Goal: Task Accomplishment & Management: Use online tool/utility

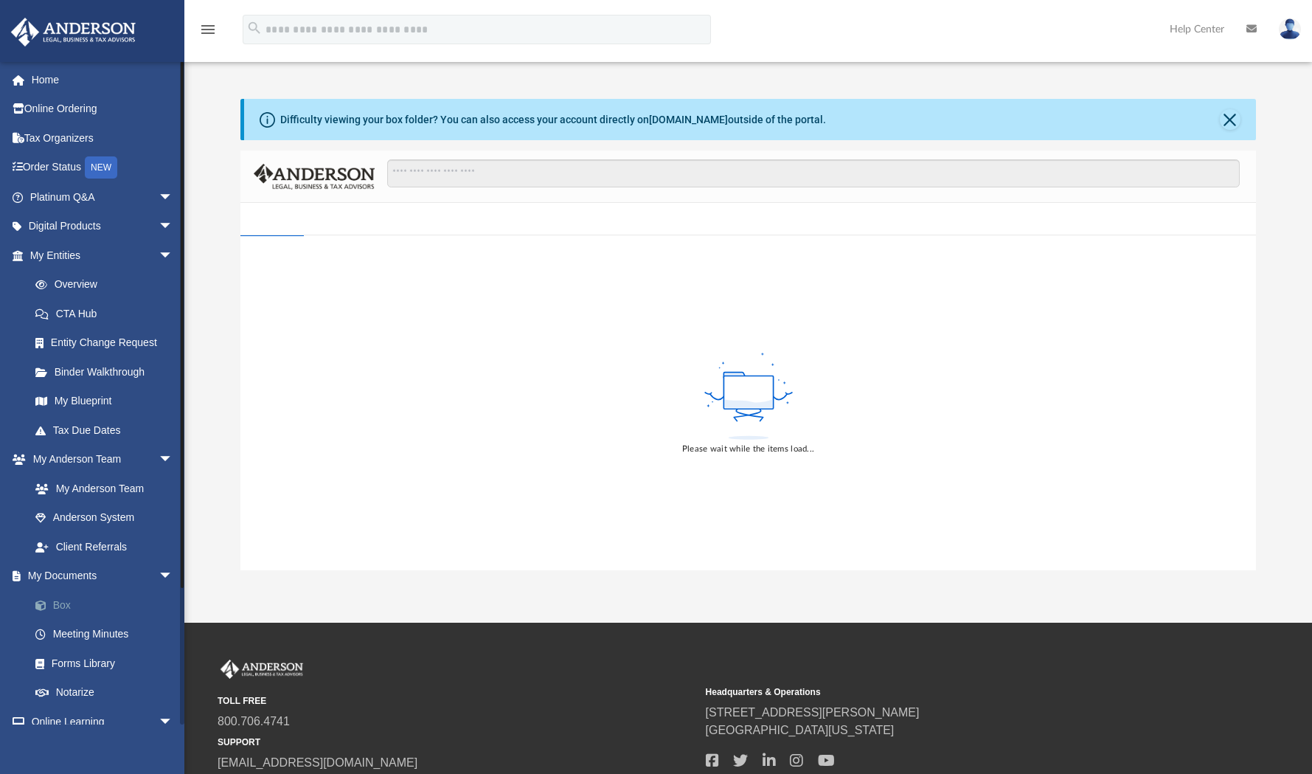
click at [77, 608] on link "Box" at bounding box center [108, 604] width 175 height 29
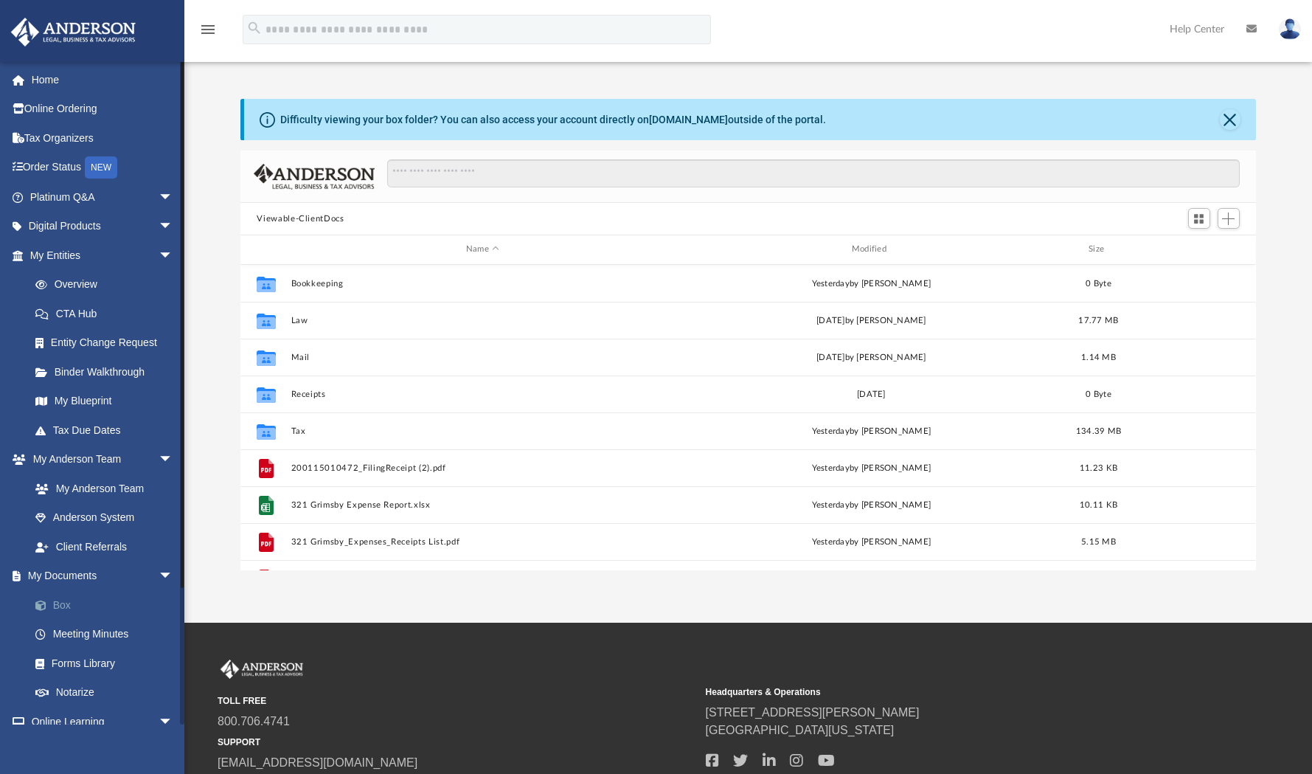
scroll to position [324, 1004]
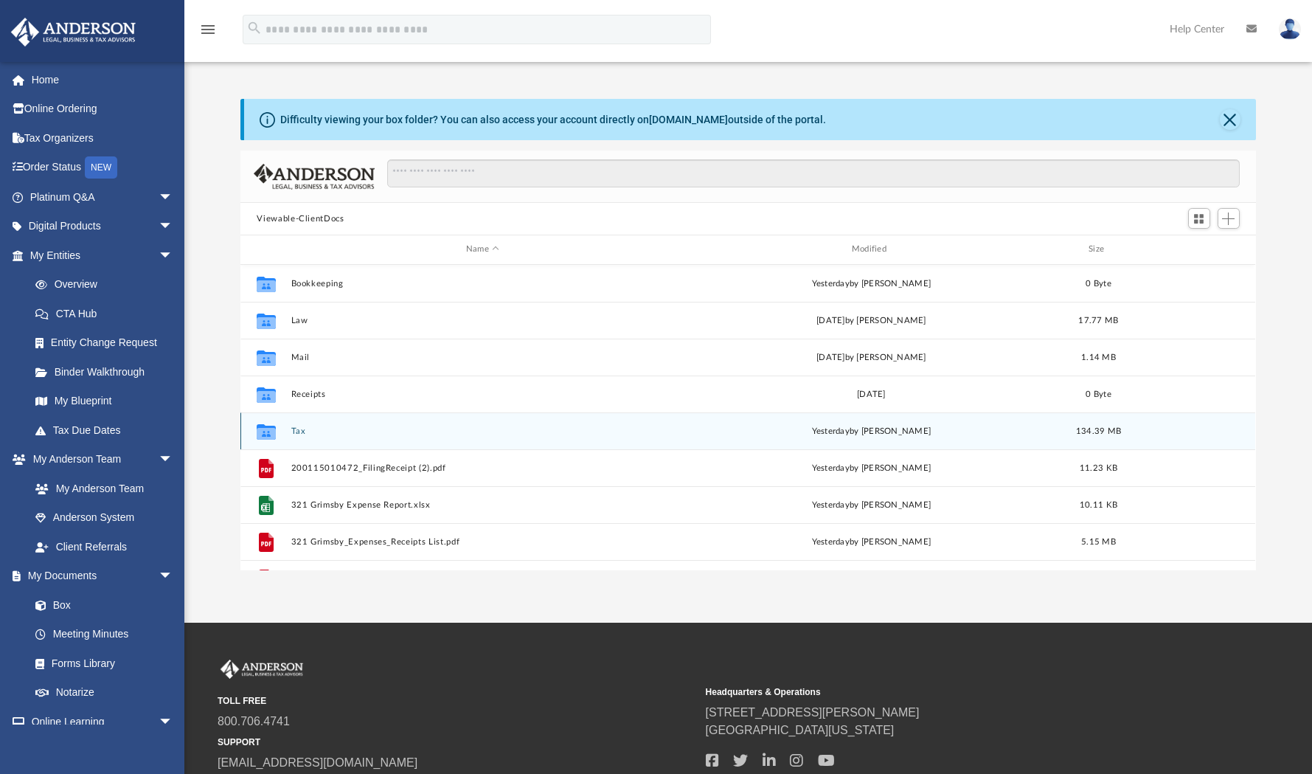
click at [297, 433] on button "Tax" at bounding box center [482, 431] width 383 height 10
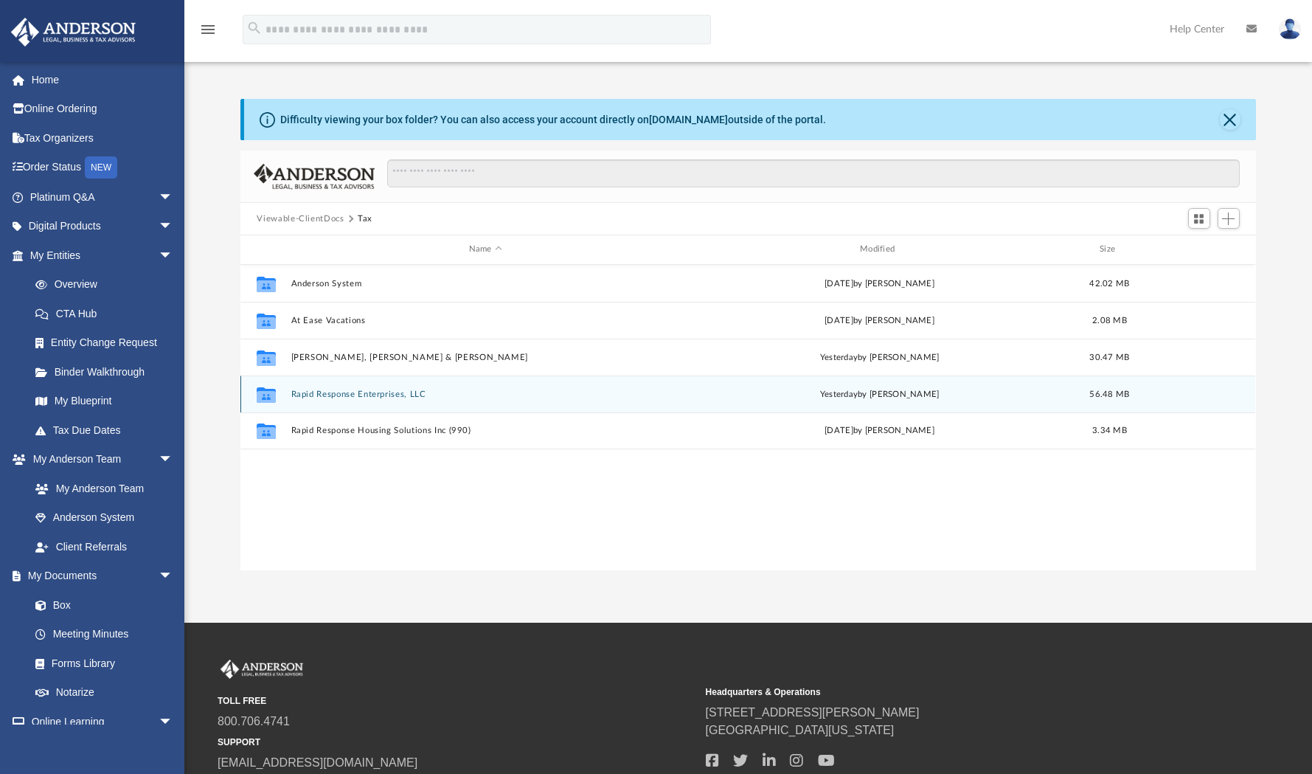
click at [328, 393] on button "Rapid Response Enterprises, LLC" at bounding box center [485, 394] width 388 height 10
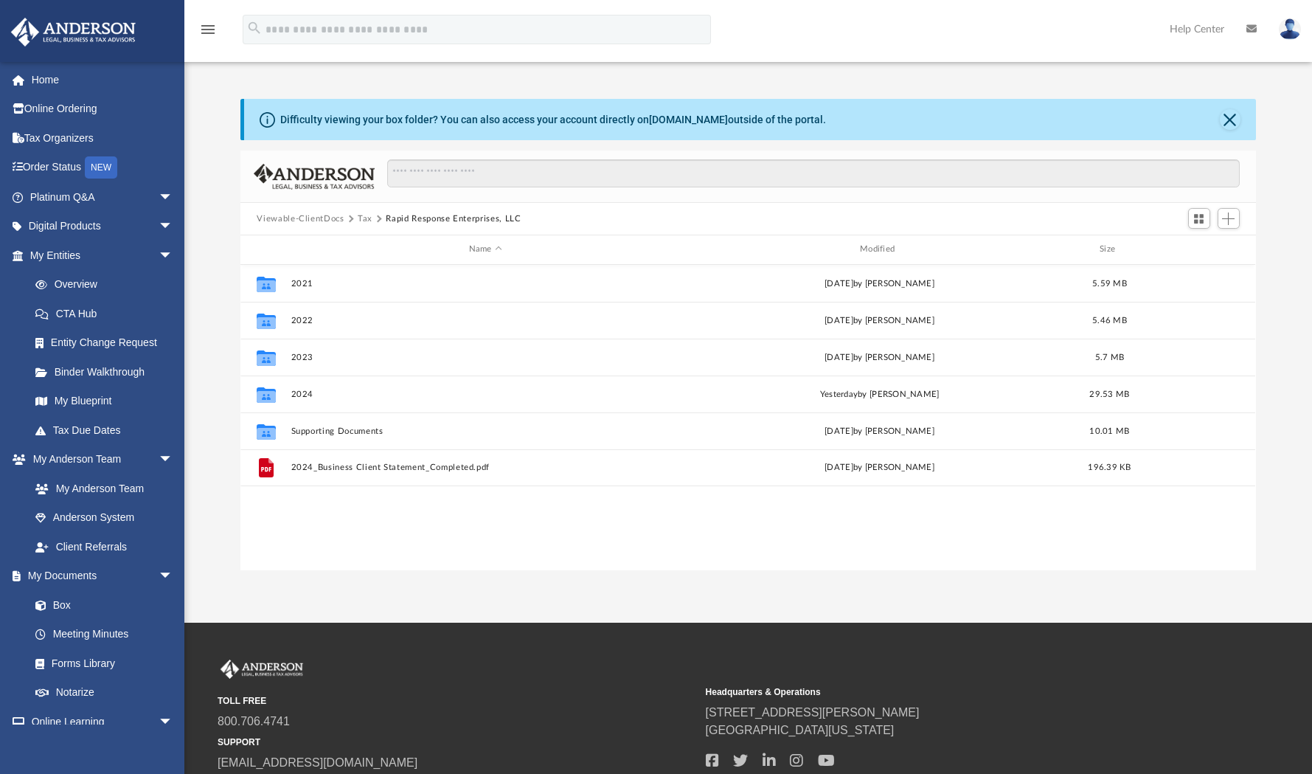
click at [329, 219] on button "Viewable-ClientDocs" at bounding box center [300, 218] width 87 height 13
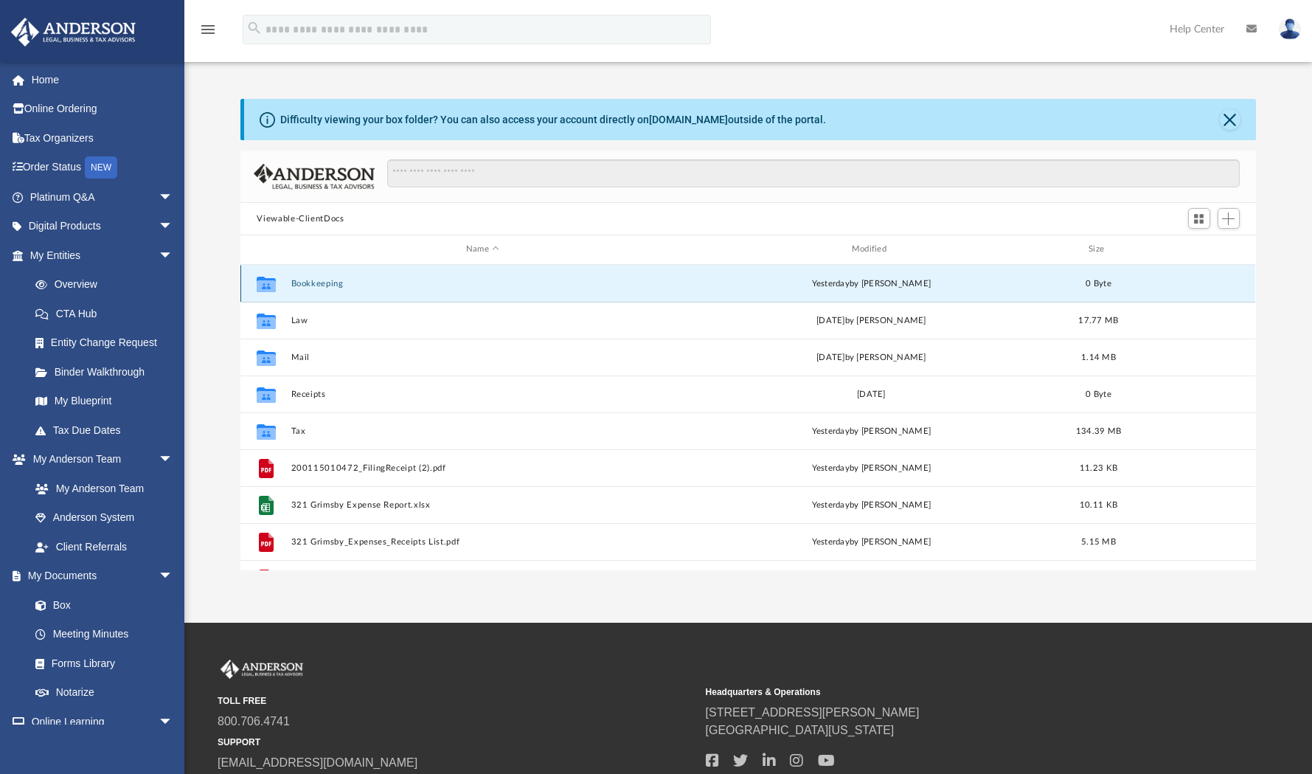
click at [313, 286] on button "Bookkeeping" at bounding box center [482, 284] width 383 height 10
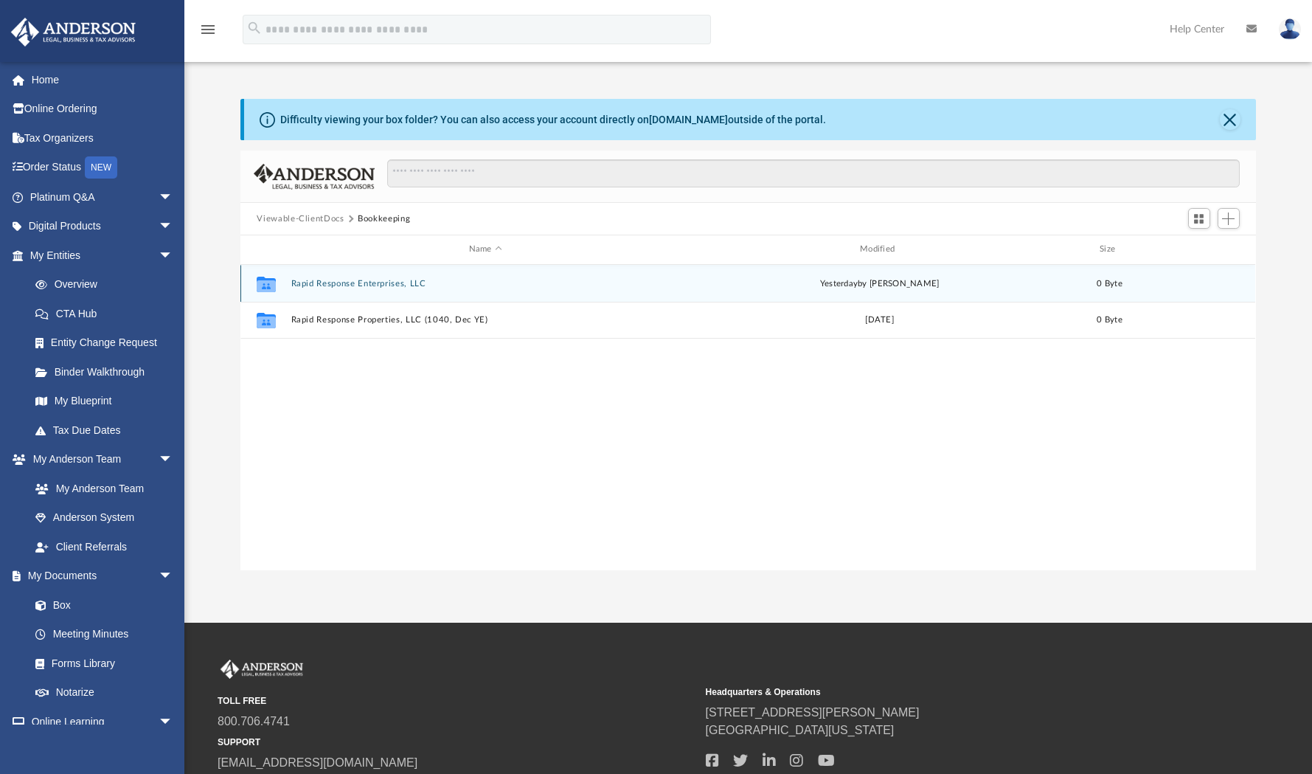
click at [336, 285] on button "Rapid Response Enterprises, LLC" at bounding box center [485, 284] width 388 height 10
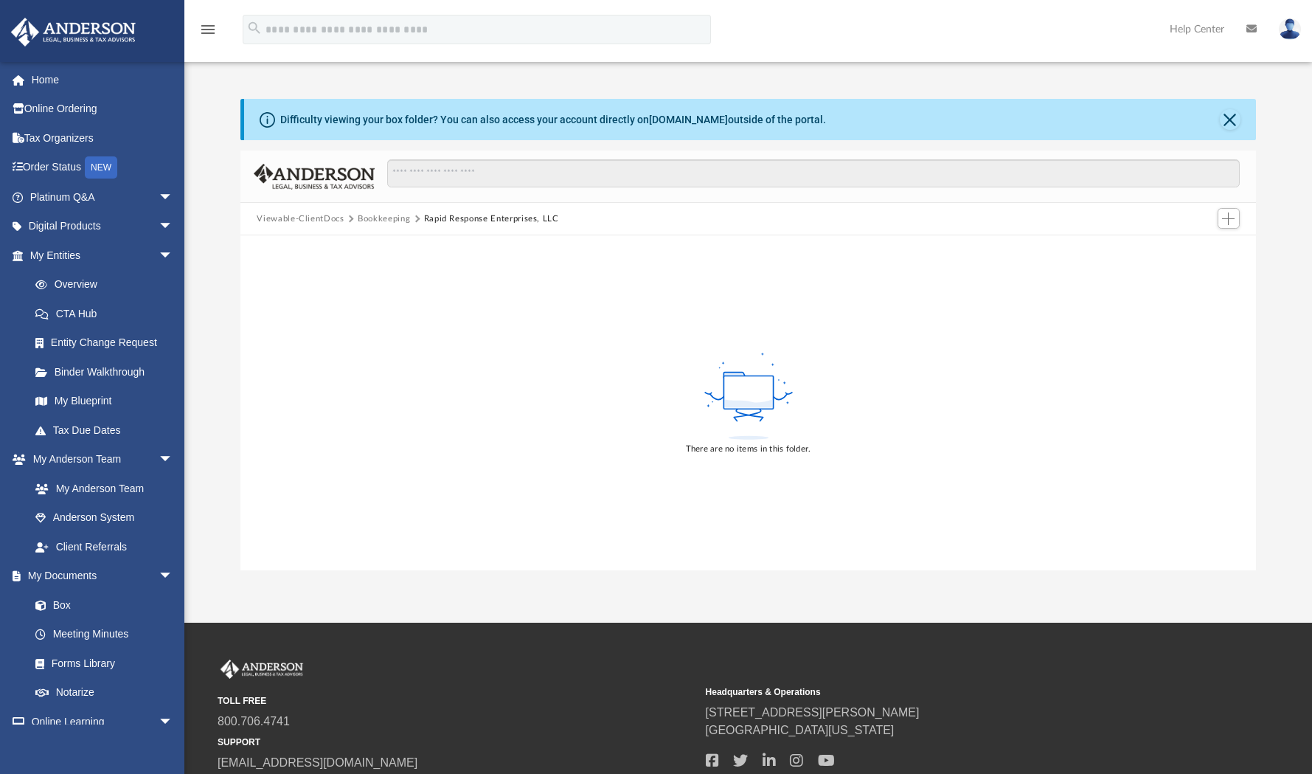
click at [381, 220] on button "Bookkeeping" at bounding box center [384, 218] width 52 height 13
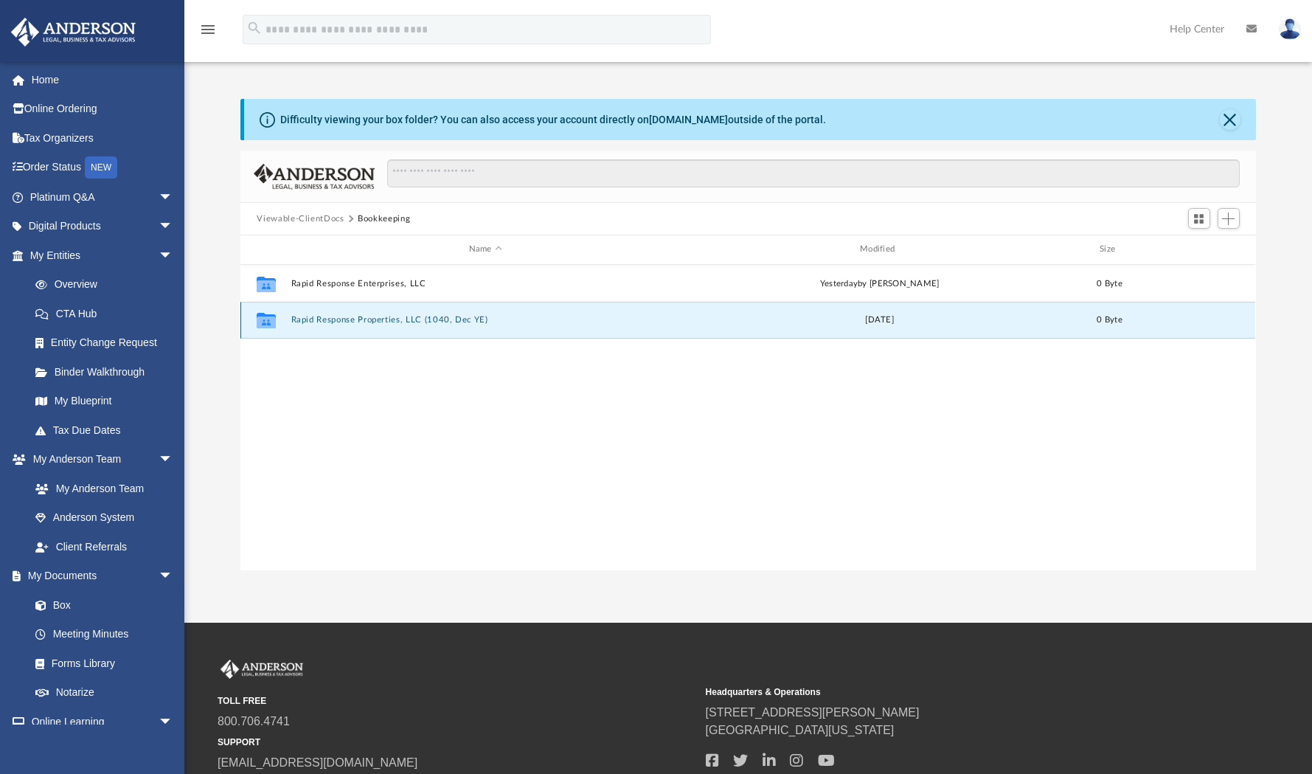
click at [378, 320] on button "Rapid Response Properties, LLC (1040, Dec YE)" at bounding box center [485, 320] width 388 height 10
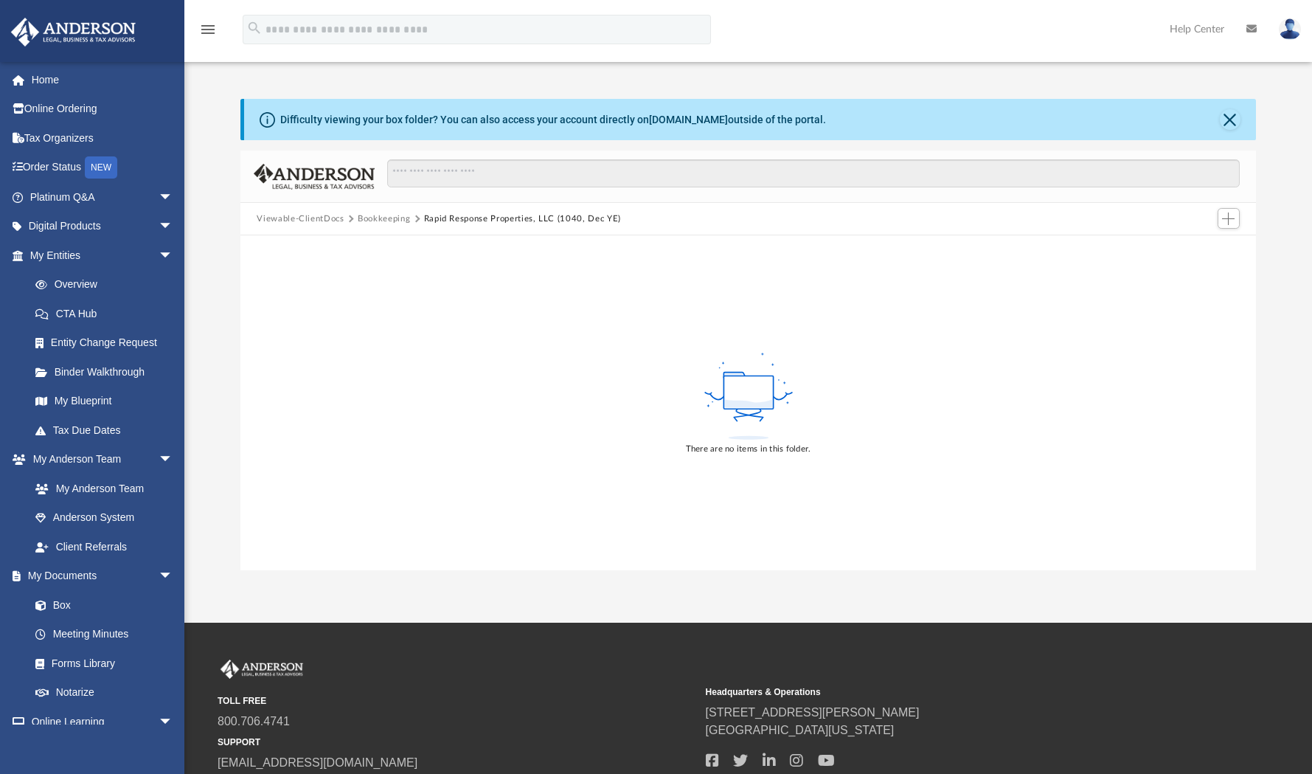
click at [371, 221] on button "Bookkeeping" at bounding box center [384, 218] width 52 height 13
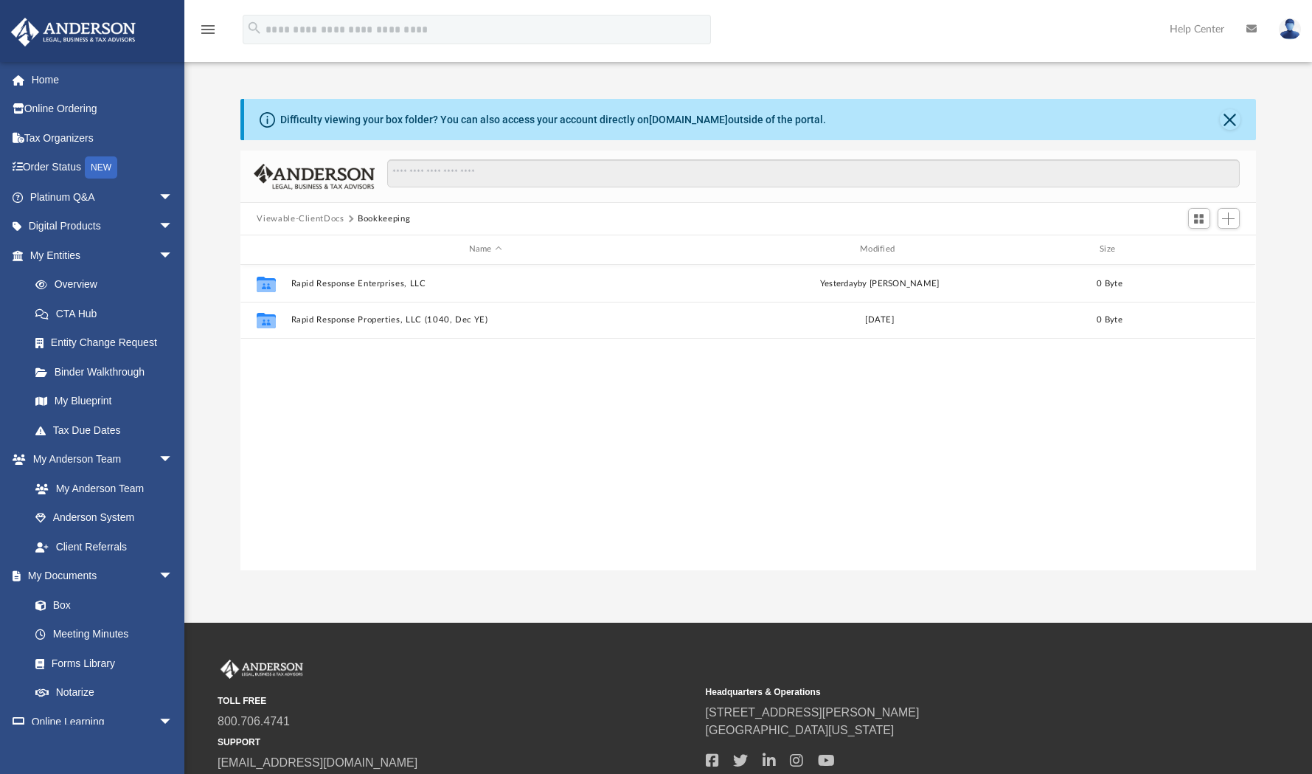
click at [361, 403] on div "Collaborated Folder Rapid Response Enterprises, LLC [DATE] by [PERSON_NAME] 0 B…" at bounding box center [747, 417] width 1015 height 305
click at [1226, 222] on span "Add" at bounding box center [1228, 218] width 13 height 13
click at [1199, 250] on li "Upload" at bounding box center [1207, 247] width 47 height 15
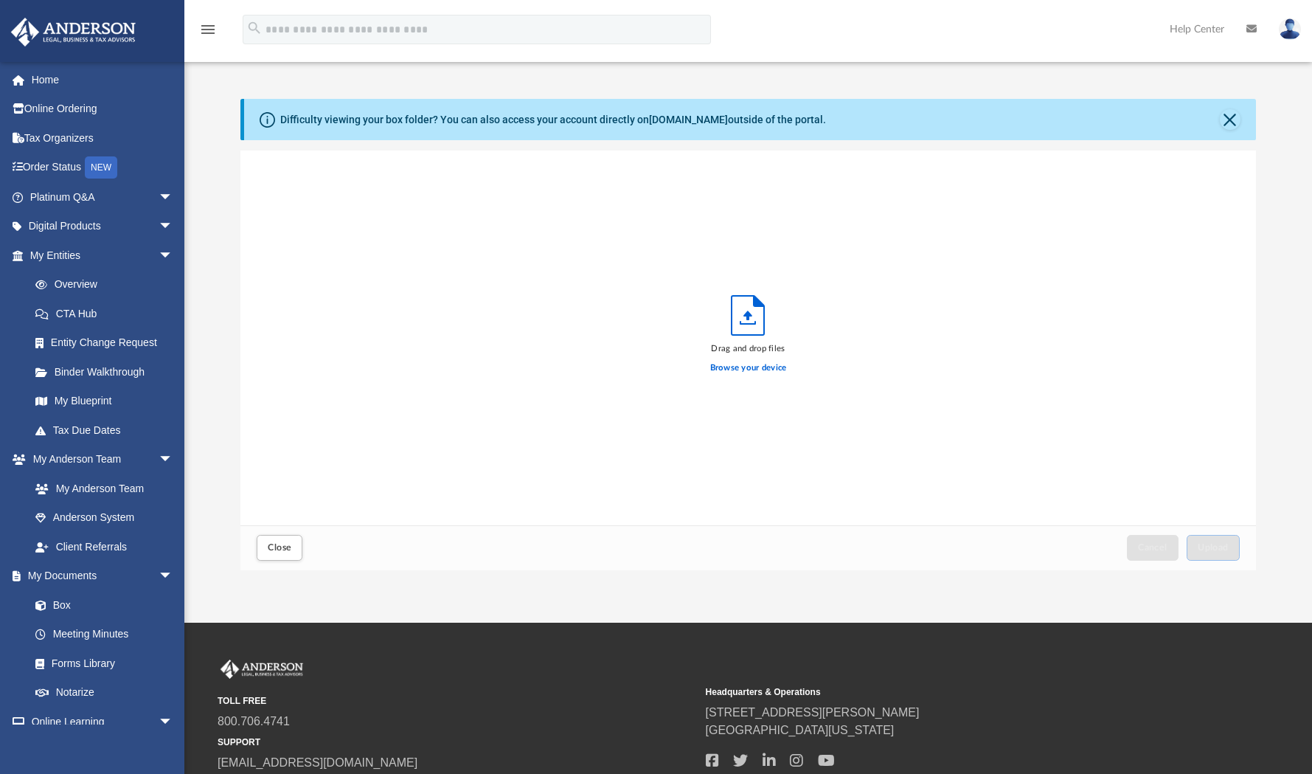
scroll to position [363, 1004]
click at [762, 366] on label "Browse your device" at bounding box center [748, 367] width 77 height 13
click at [0, 0] on input "Browse your device" at bounding box center [0, 0] width 0 height 0
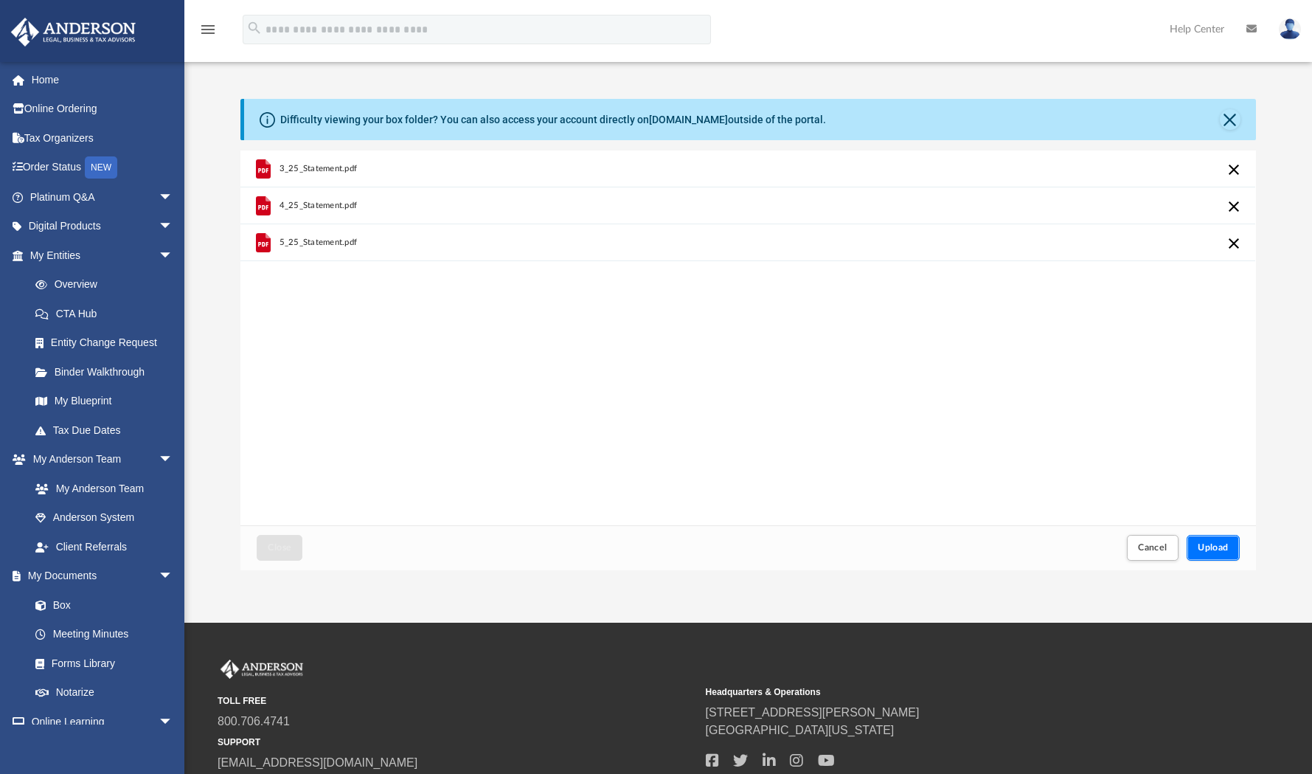
click at [1213, 554] on button "Upload" at bounding box center [1212, 548] width 53 height 26
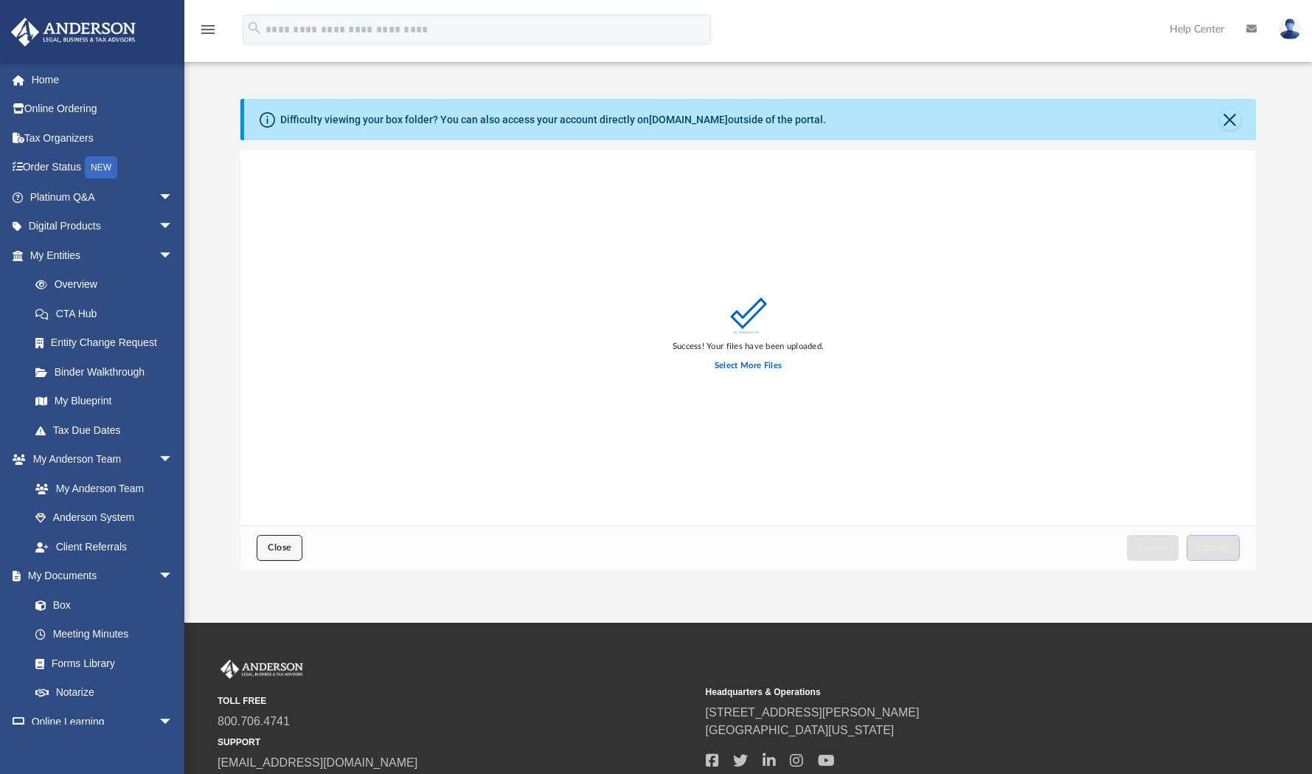
click at [284, 552] on span "Close" at bounding box center [280, 547] width 24 height 9
